Goal: Transaction & Acquisition: Purchase product/service

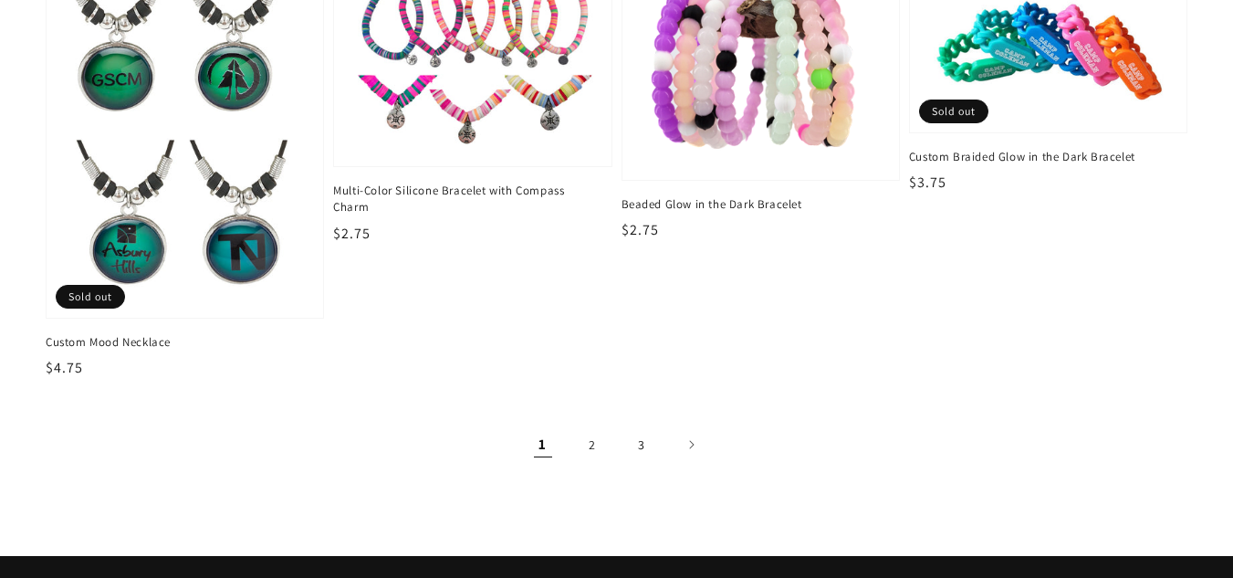
scroll to position [2737, 0]
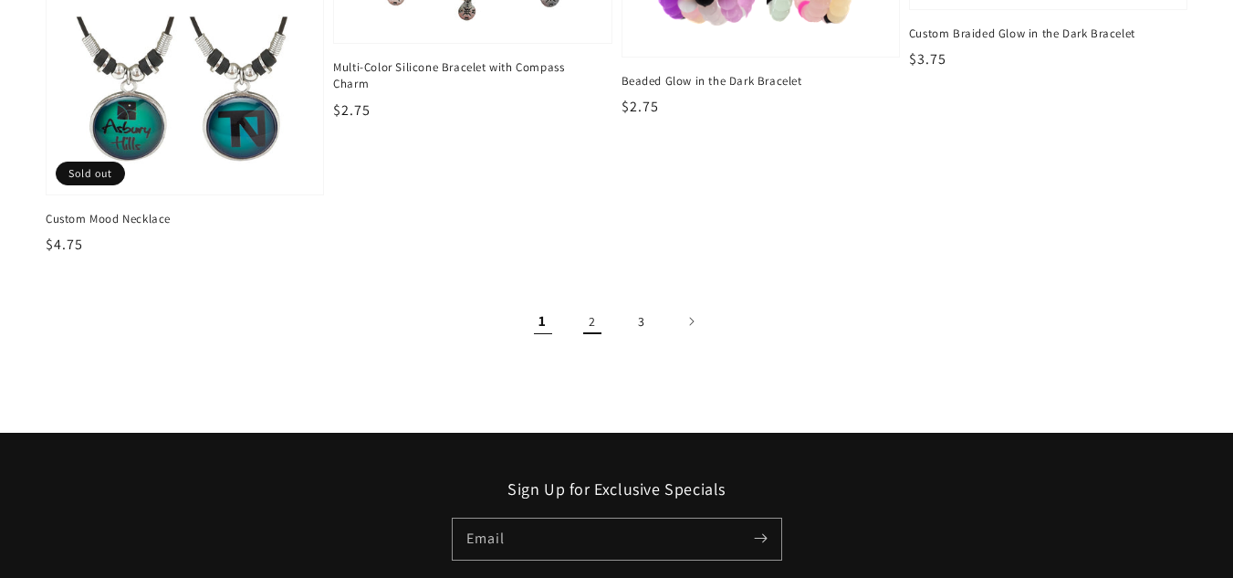
click at [589, 323] on link "2" at bounding box center [592, 321] width 40 height 40
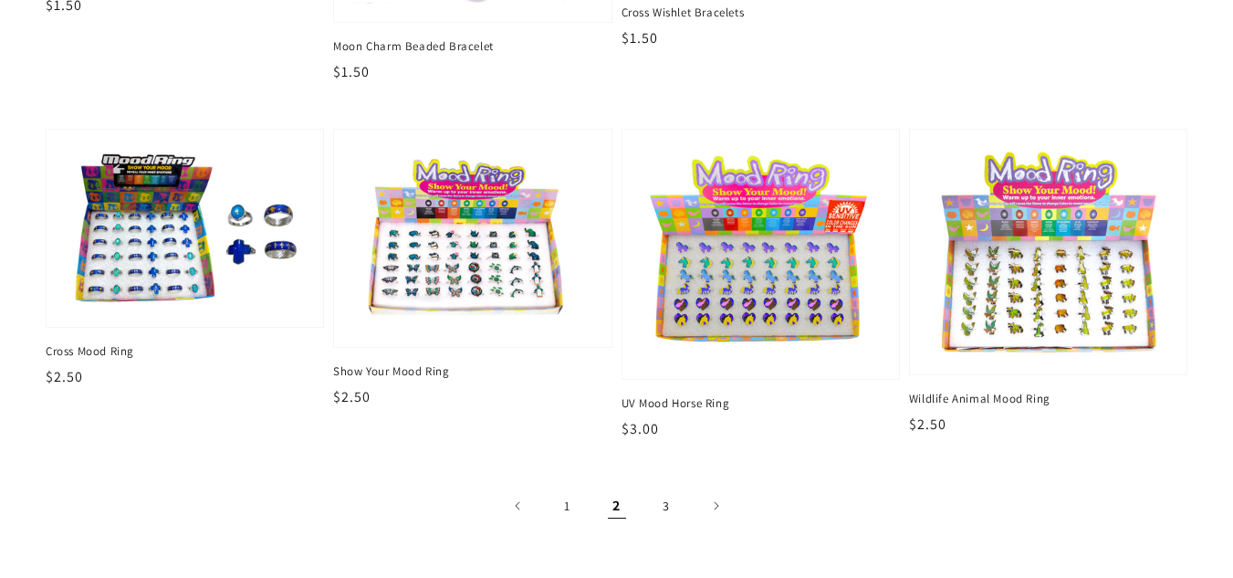
scroll to position [2920, 0]
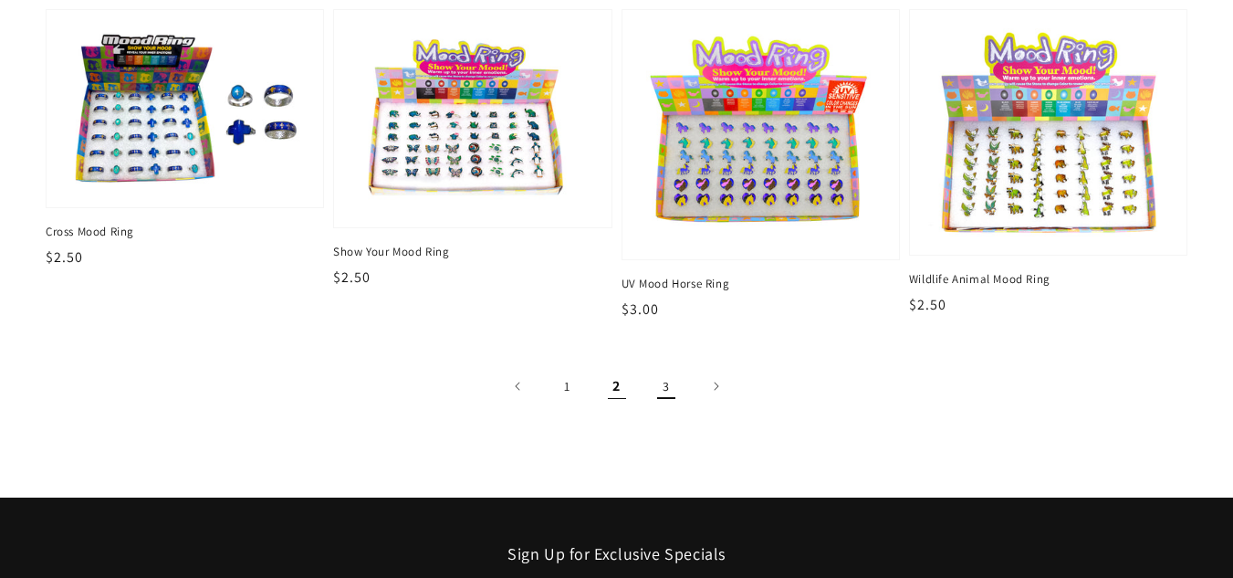
click at [662, 391] on link "3" at bounding box center [666, 386] width 40 height 40
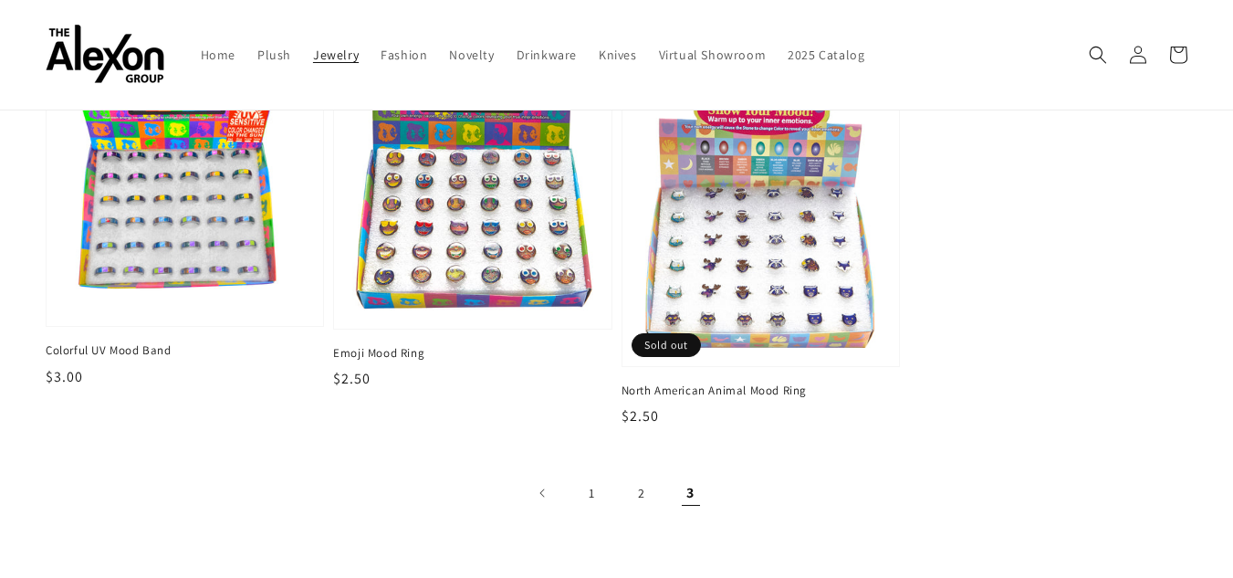
scroll to position [182, 0]
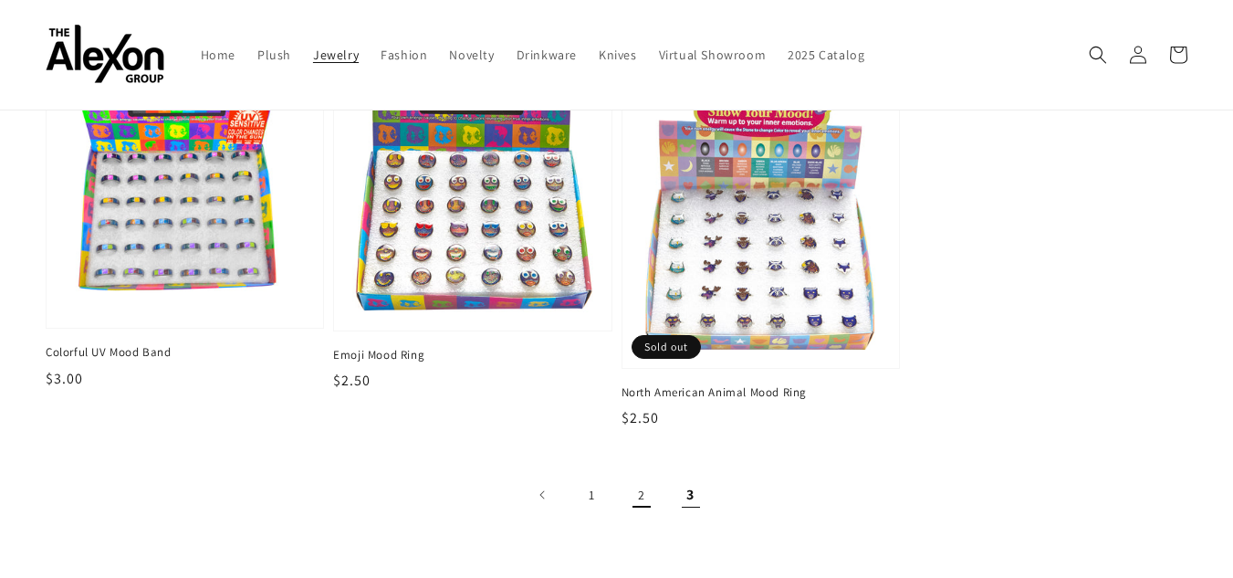
click at [638, 503] on link "2" at bounding box center [641, 494] width 40 height 40
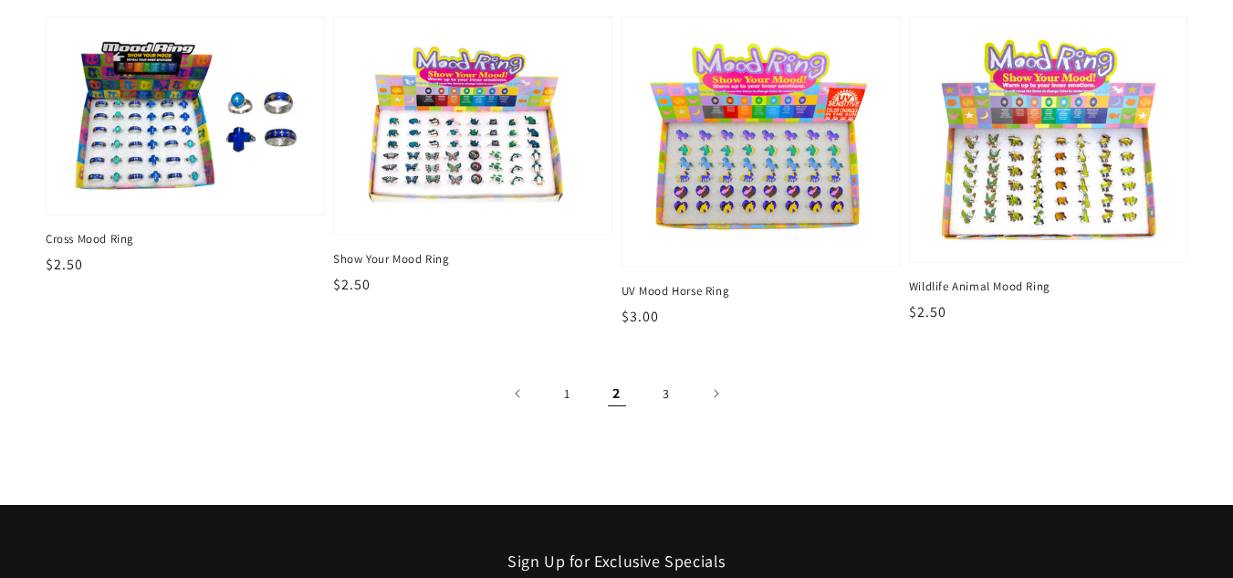
scroll to position [2920, 0]
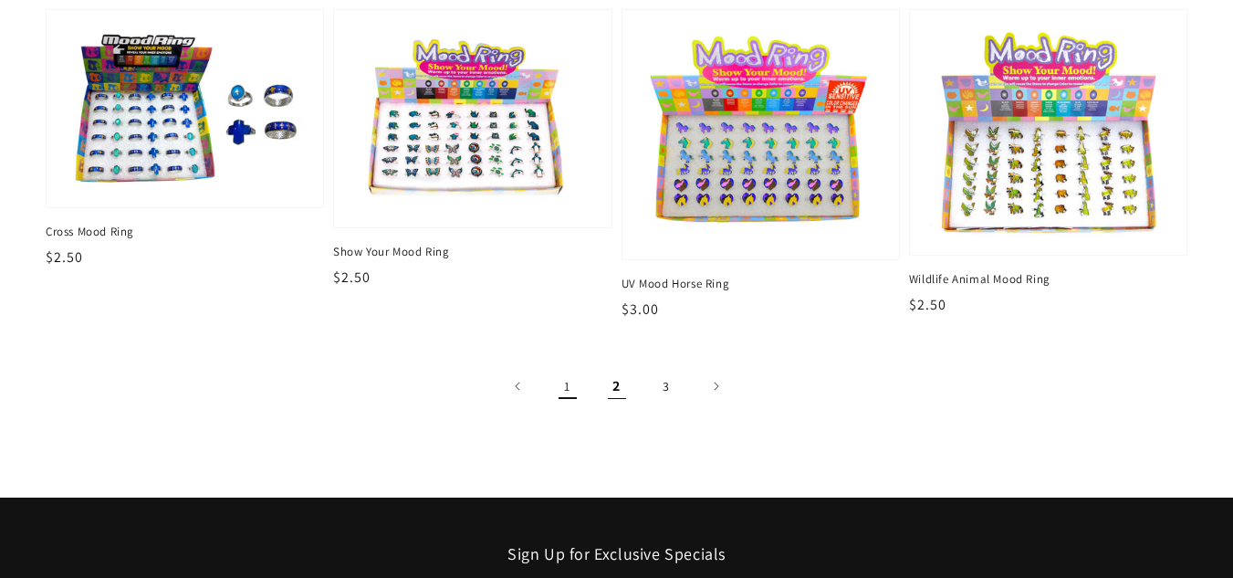
click at [557, 386] on link "1" at bounding box center [567, 386] width 40 height 40
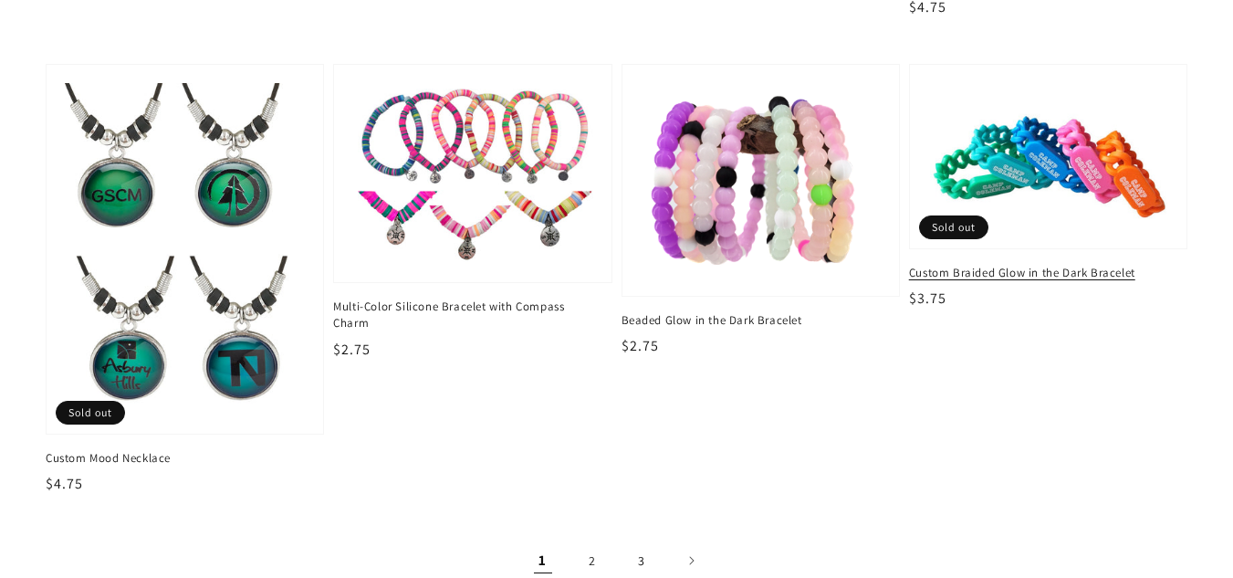
scroll to position [2555, 0]
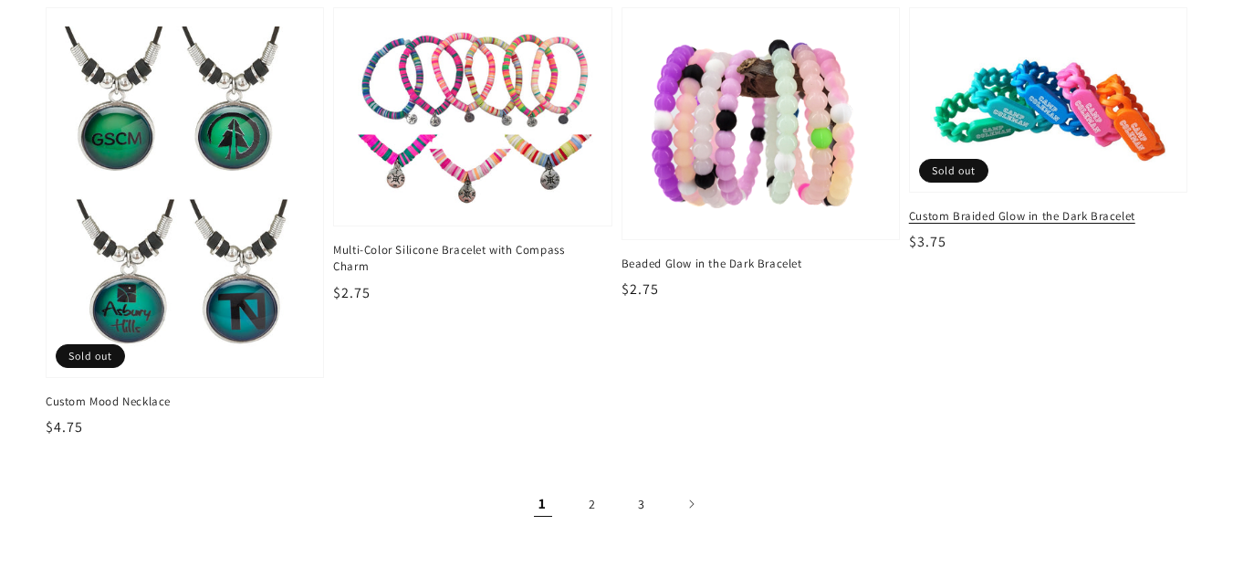
click at [1069, 81] on img at bounding box center [1047, 100] width 247 height 151
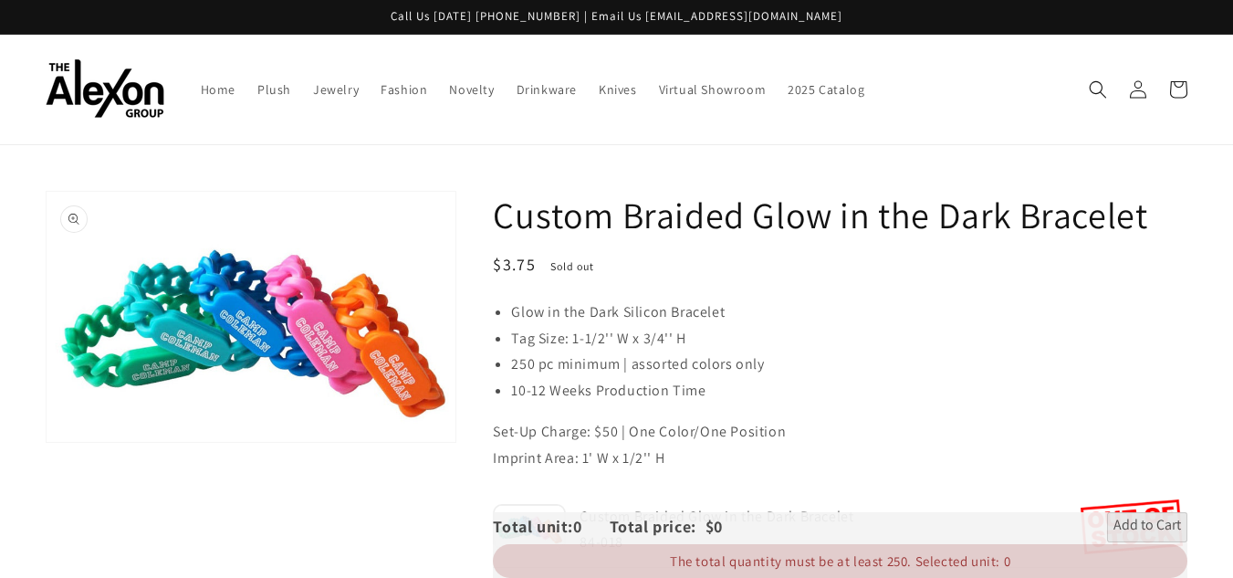
click at [102, 274] on button "Open media 1 in gallery view" at bounding box center [251, 317] width 409 height 250
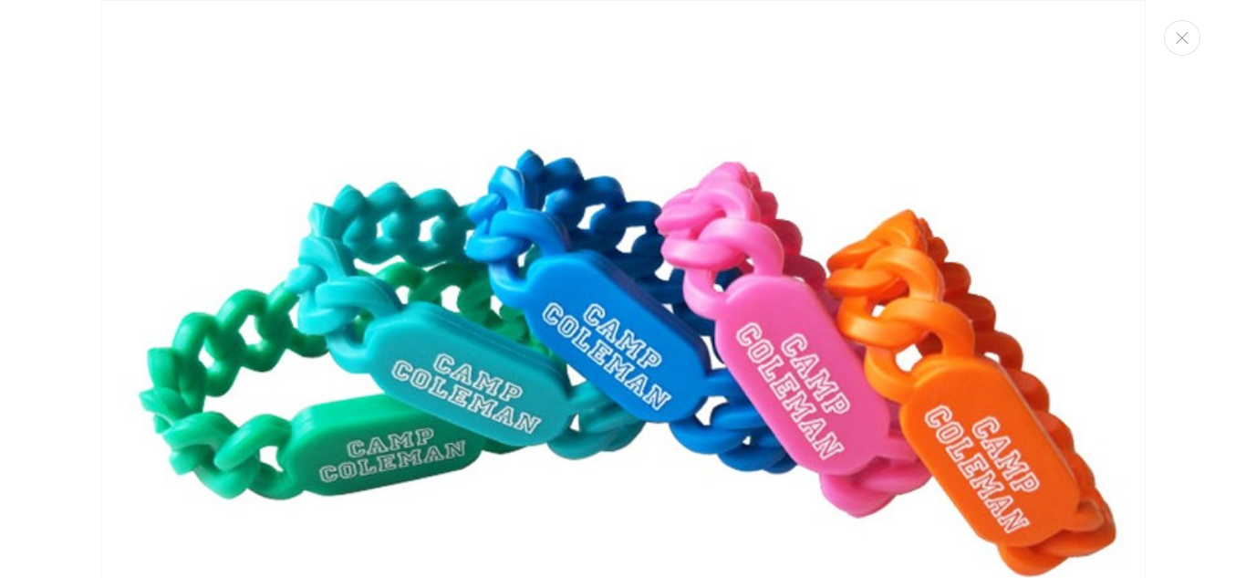
click at [373, 330] on img "Media gallery" at bounding box center [623, 320] width 1046 height 640
